Goal: Task Accomplishment & Management: Complete application form

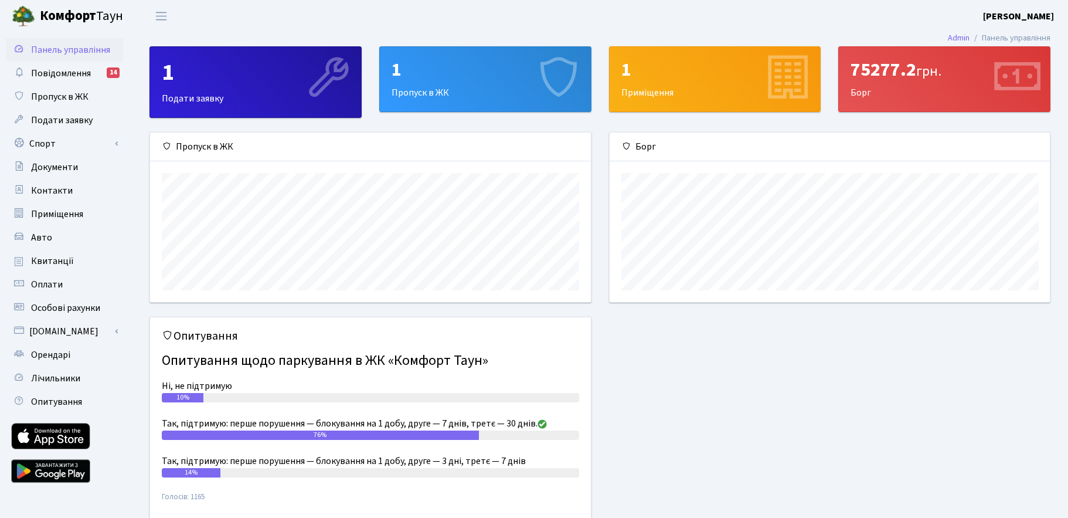
scroll to position [169, 440]
click at [59, 145] on link "Спорт" at bounding box center [64, 143] width 117 height 23
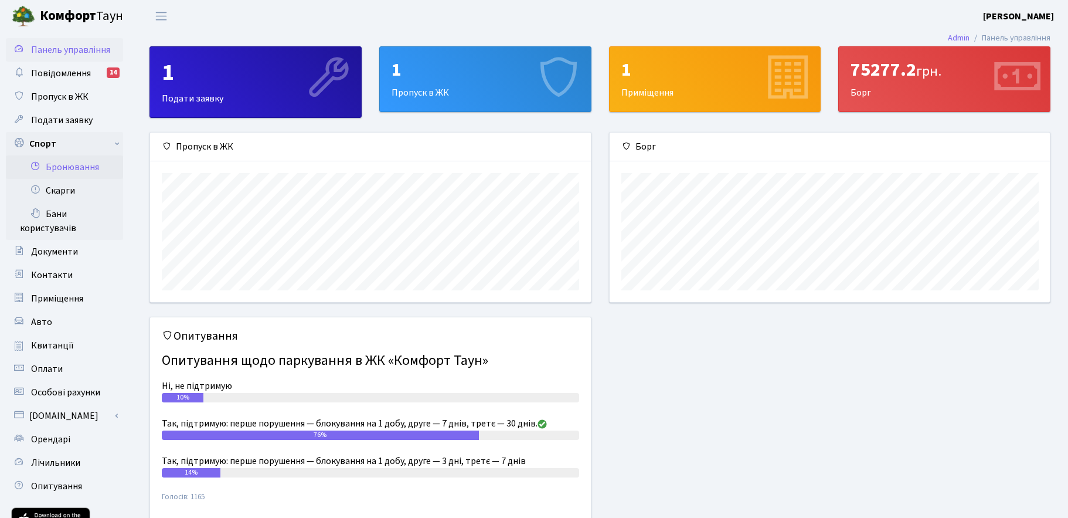
click at [68, 166] on link "Бронювання" at bounding box center [64, 166] width 117 height 23
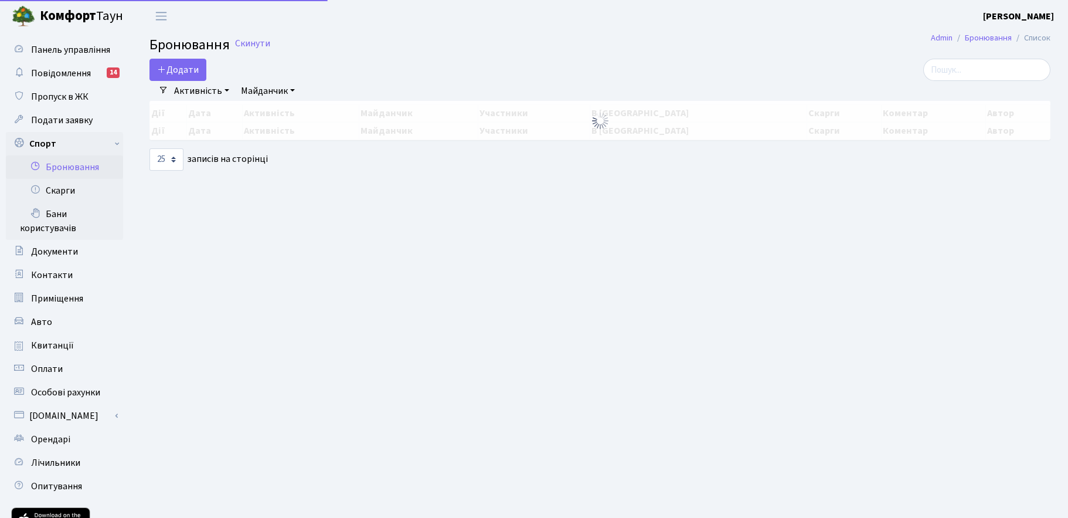
select select "25"
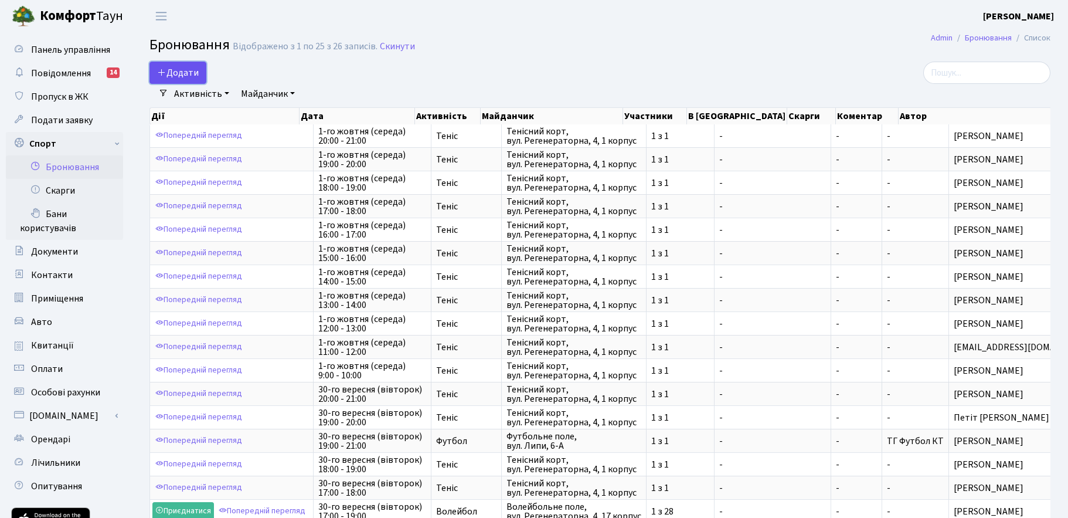
click at [185, 70] on button "Додати" at bounding box center [177, 73] width 57 height 22
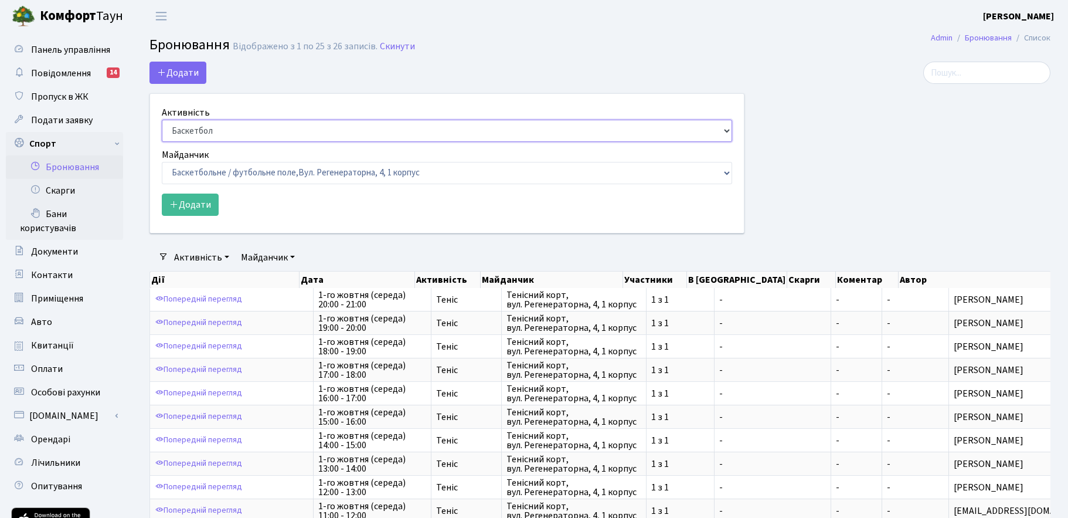
click at [197, 134] on select "Баскетбол Волейбол Йога Катання на роликах Настільний теніс Теніс Футбол Фітнес" at bounding box center [447, 131] width 570 height 22
select select "1"
click at [162, 120] on select "Баскетбол Волейбол Йога Катання на роликах Настільний теніс Теніс Футбол Фітнес" at bounding box center [447, 131] width 570 height 22
click at [188, 178] on select "Баскетбольне / футбольне поле, Вул. Регенераторна, 4, 1 корпус Баскетбольне пол…" at bounding box center [447, 173] width 570 height 22
select select "1"
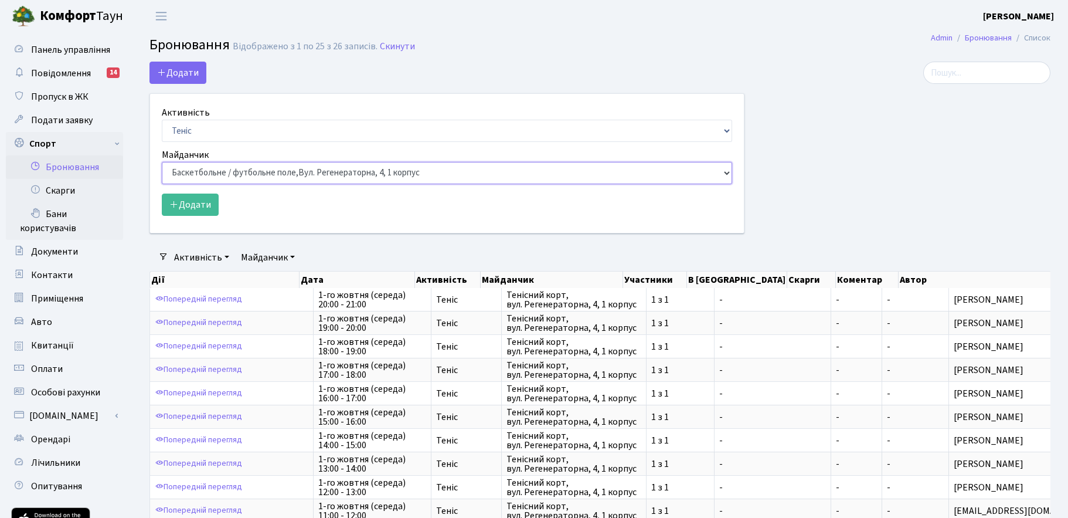
click at [162, 162] on select "Баскетбольне / футбольне поле, Вул. Регенераторна, 4, 1 корпус Баскетбольне пол…" at bounding box center [447, 173] width 570 height 22
click at [183, 208] on button "Додати" at bounding box center [190, 204] width 57 height 22
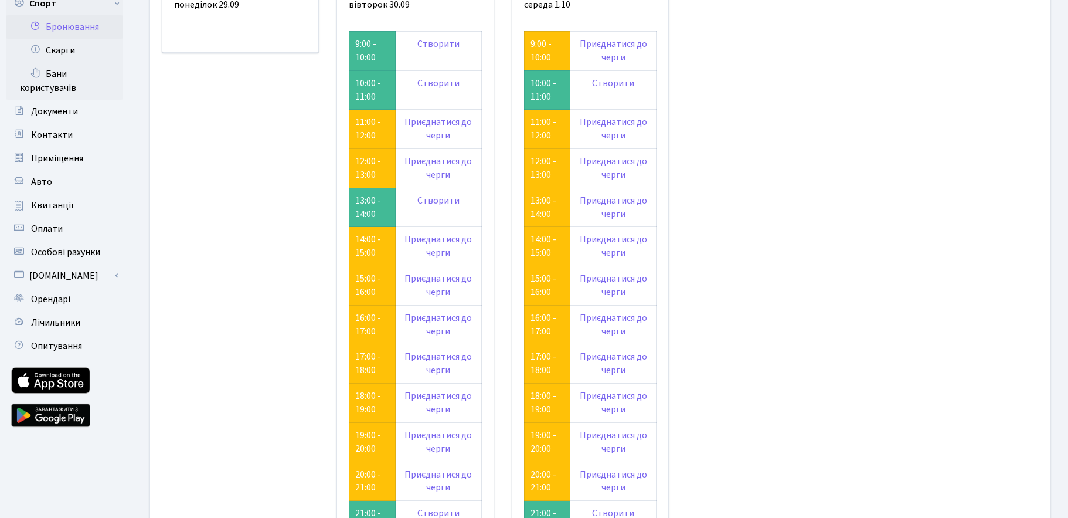
scroll to position [138, 0]
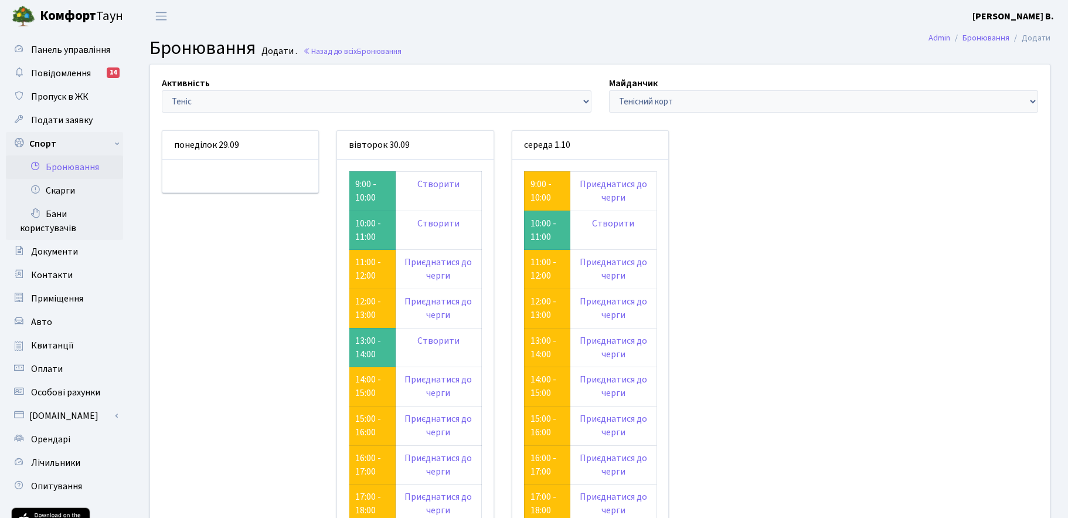
scroll to position [138, 0]
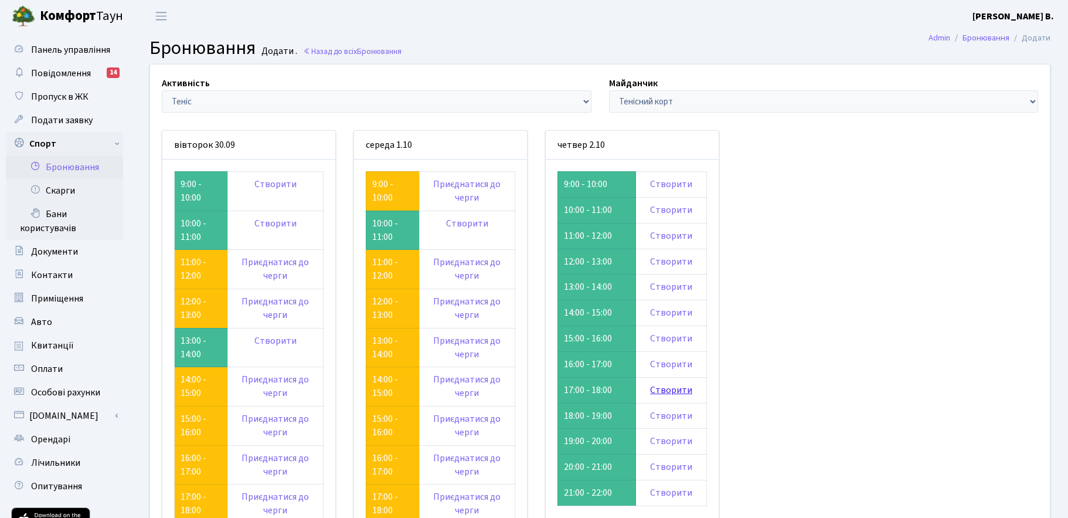
click at [672, 392] on link "Створити" at bounding box center [671, 389] width 42 height 13
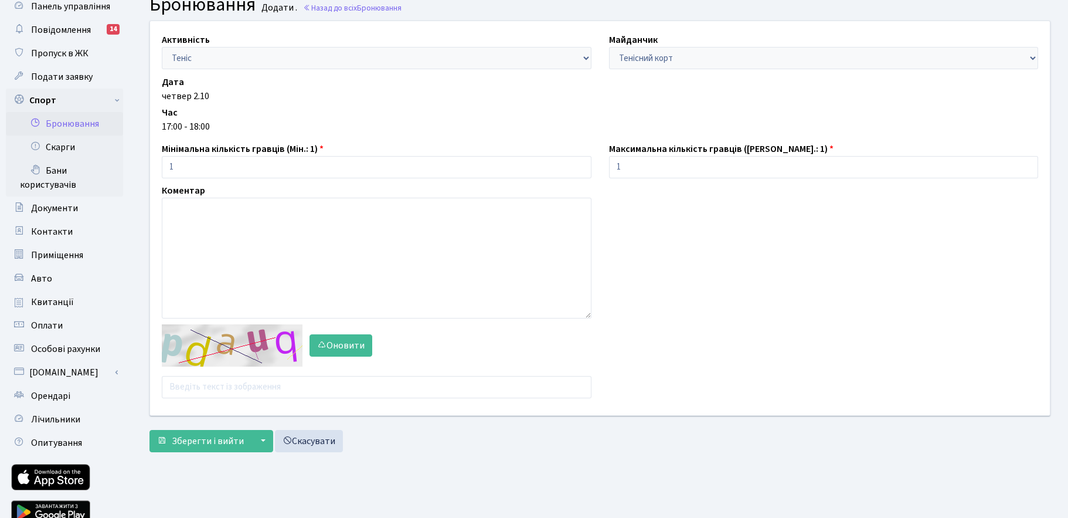
scroll to position [94, 0]
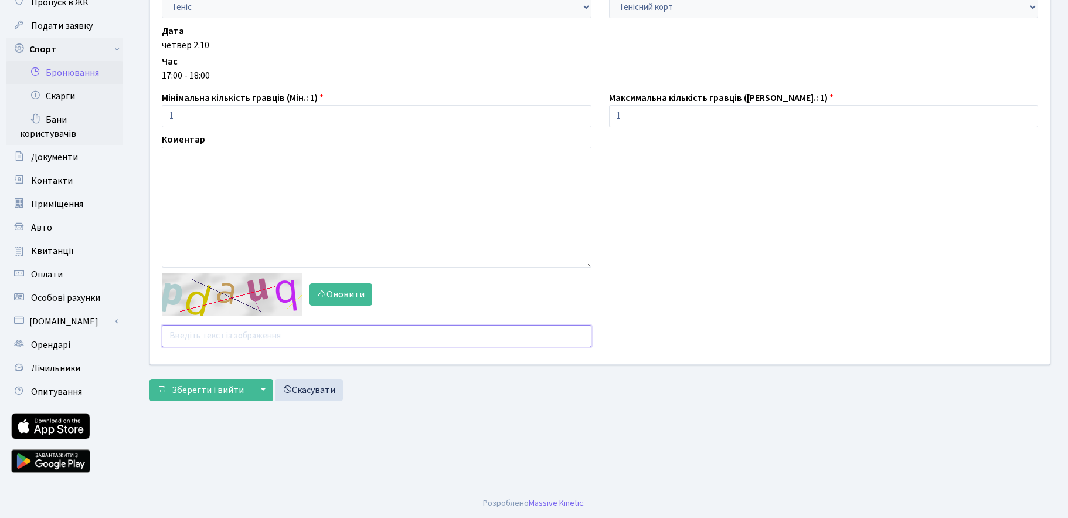
click at [189, 335] on input "text" at bounding box center [377, 336] width 430 height 22
click at [318, 297] on icon "button" at bounding box center [321, 293] width 9 height 9
drag, startPoint x: 187, startPoint y: 336, endPoint x: 155, endPoint y: 335, distance: 31.7
click at [155, 335] on div "Оновити rm" at bounding box center [376, 310] width 447 height 74
type input "tezme"
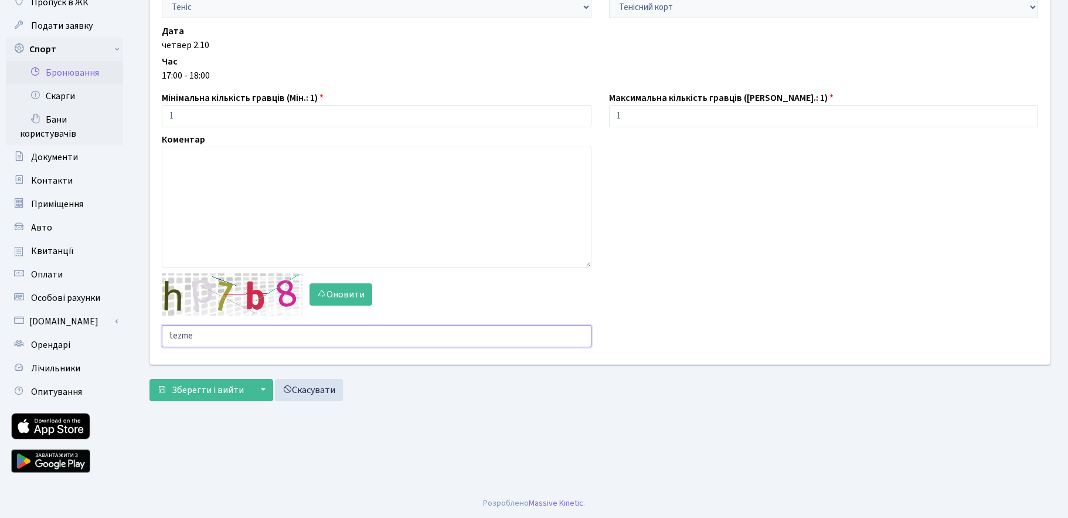
click at [149, 379] on button "Зберегти і вийти" at bounding box center [200, 390] width 102 height 22
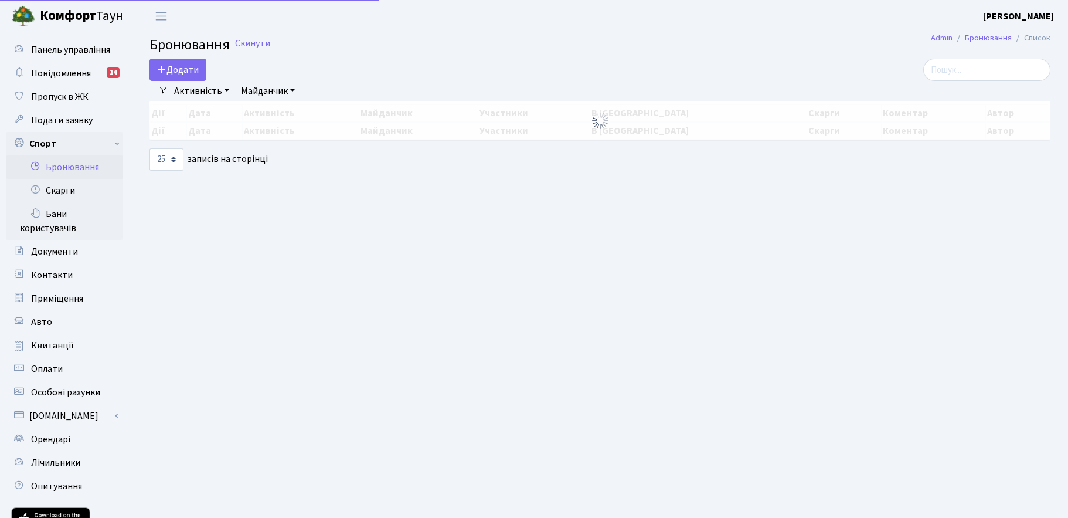
select select "25"
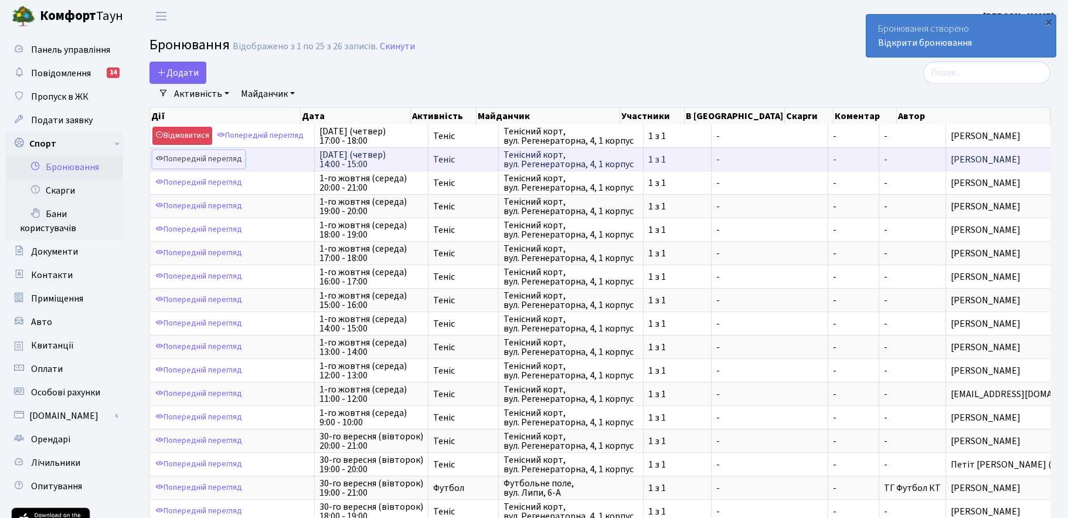
click at [190, 156] on link "Попередній перегляд" at bounding box center [198, 159] width 93 height 18
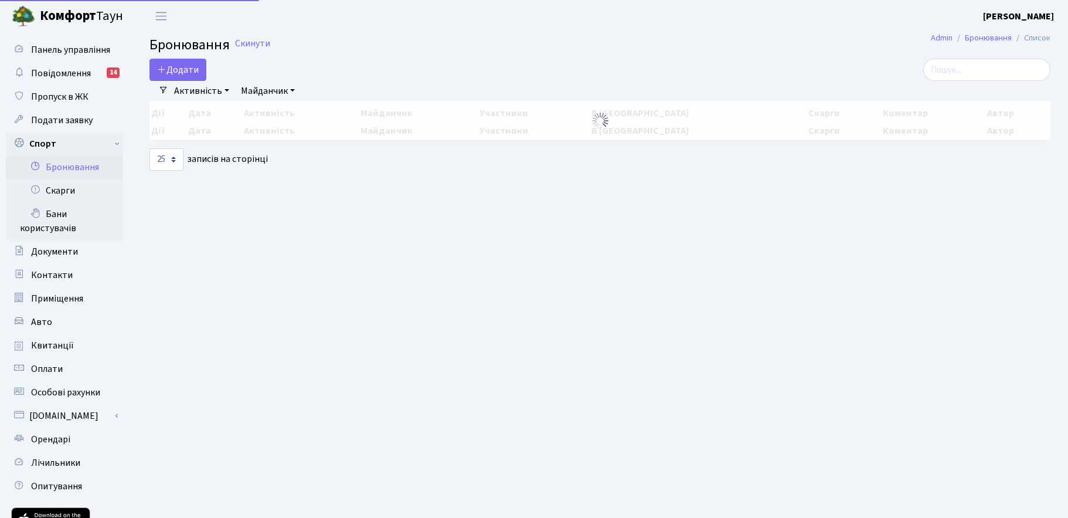
select select "25"
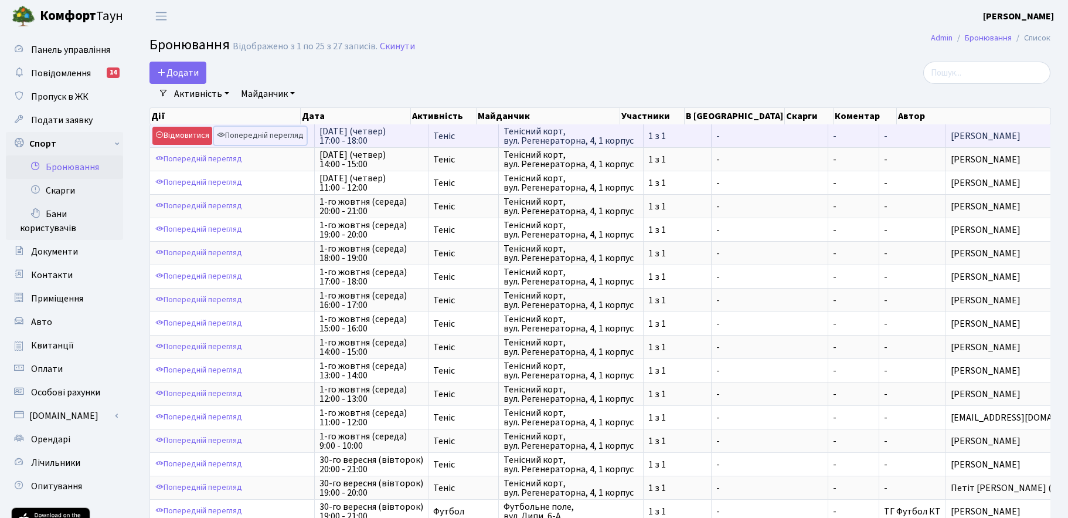
click at [271, 135] on link "Попередній перегляд" at bounding box center [260, 136] width 93 height 18
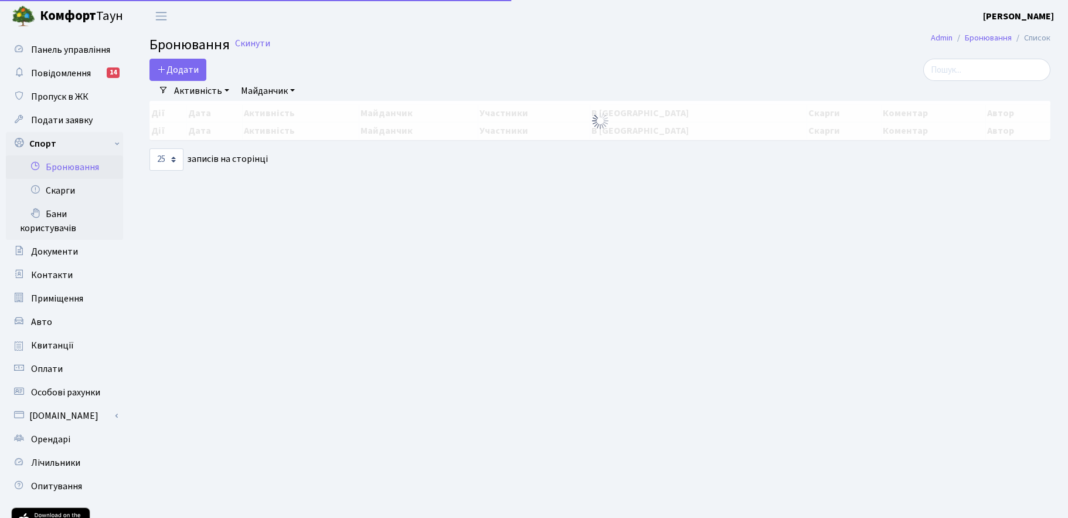
select select "25"
